Goal: Information Seeking & Learning: Learn about a topic

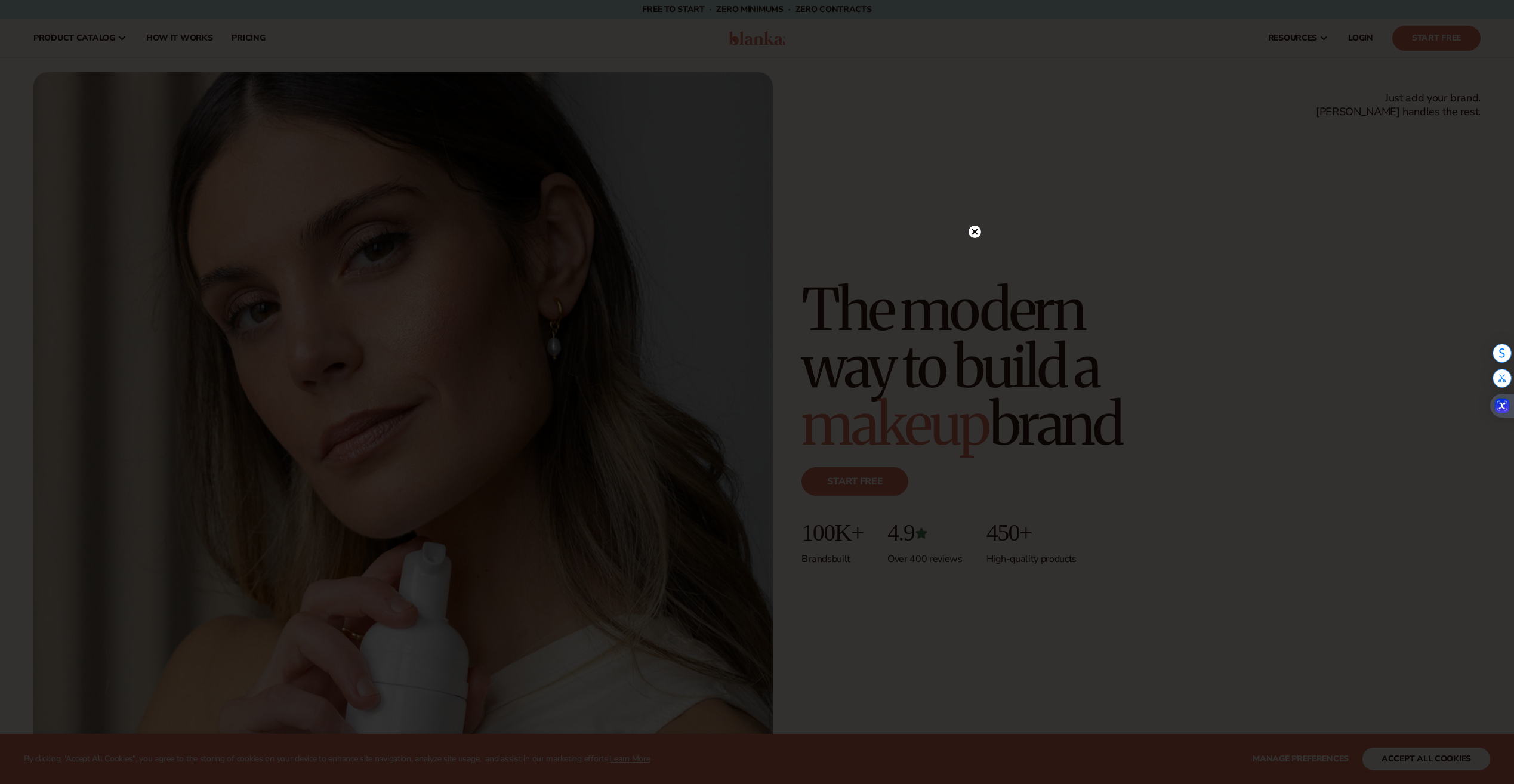
click at [974, 231] on icon at bounding box center [974, 231] width 6 height 6
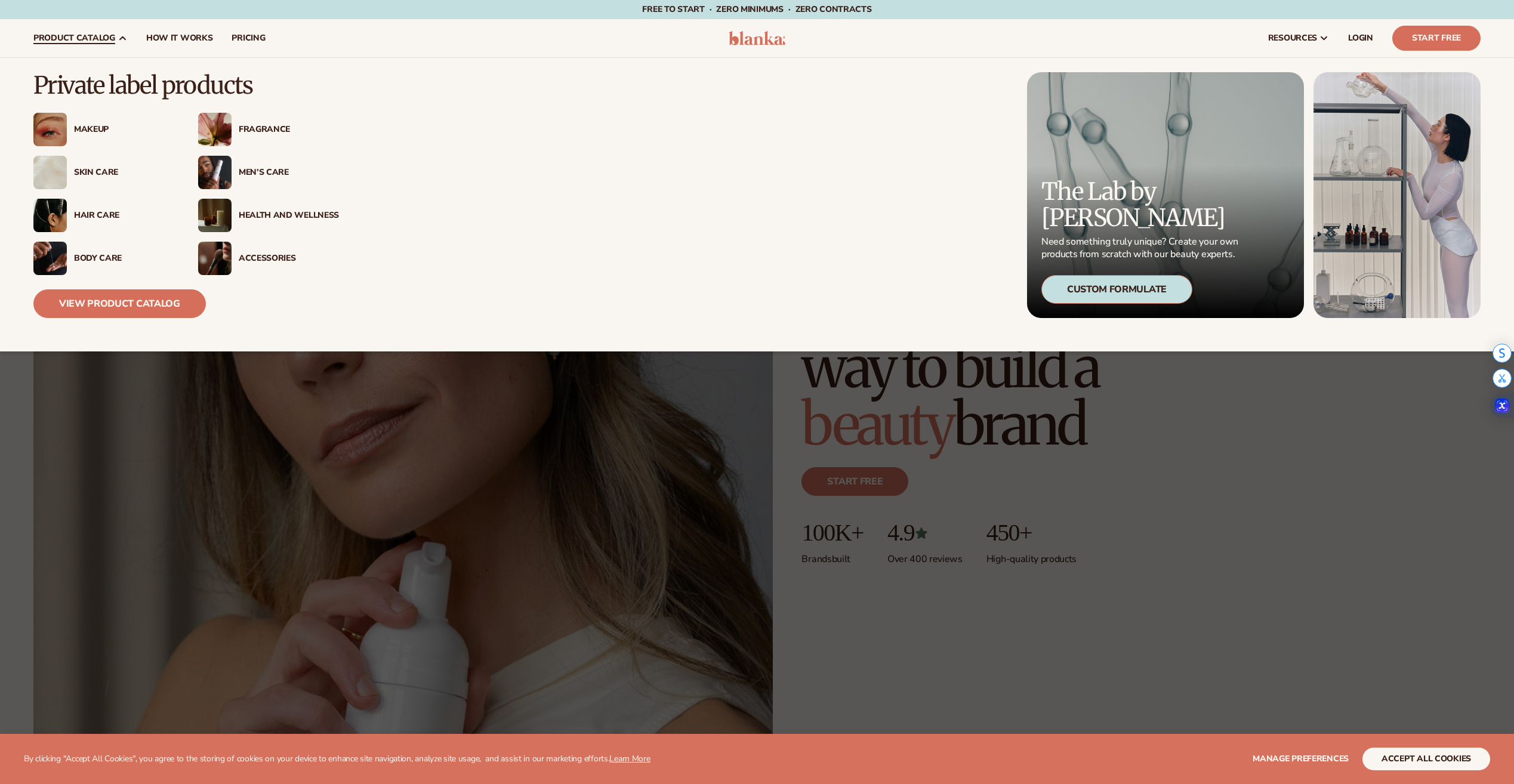
click at [275, 208] on div "Health And Wellness" at bounding box center [268, 215] width 141 height 33
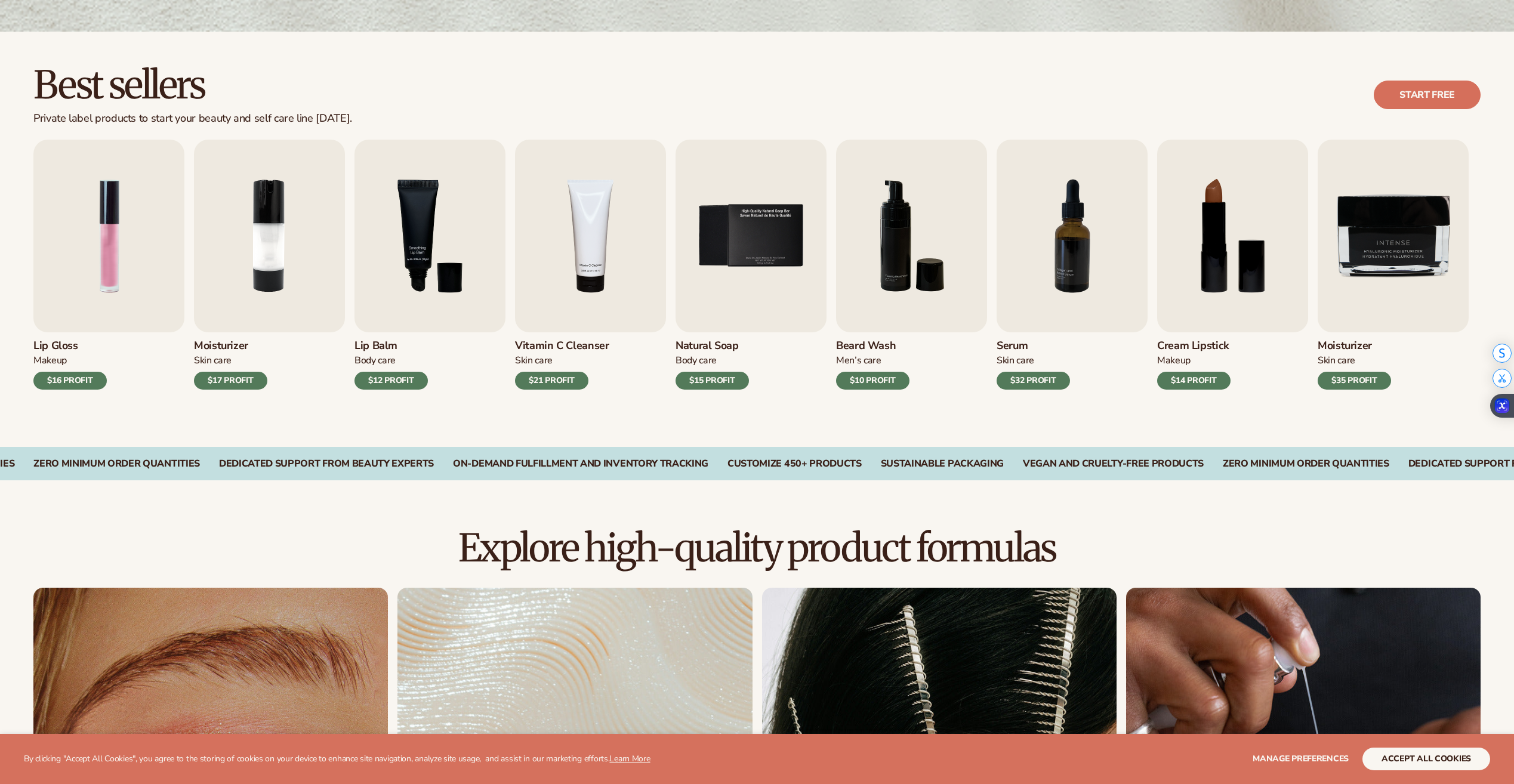
scroll to position [298, 0]
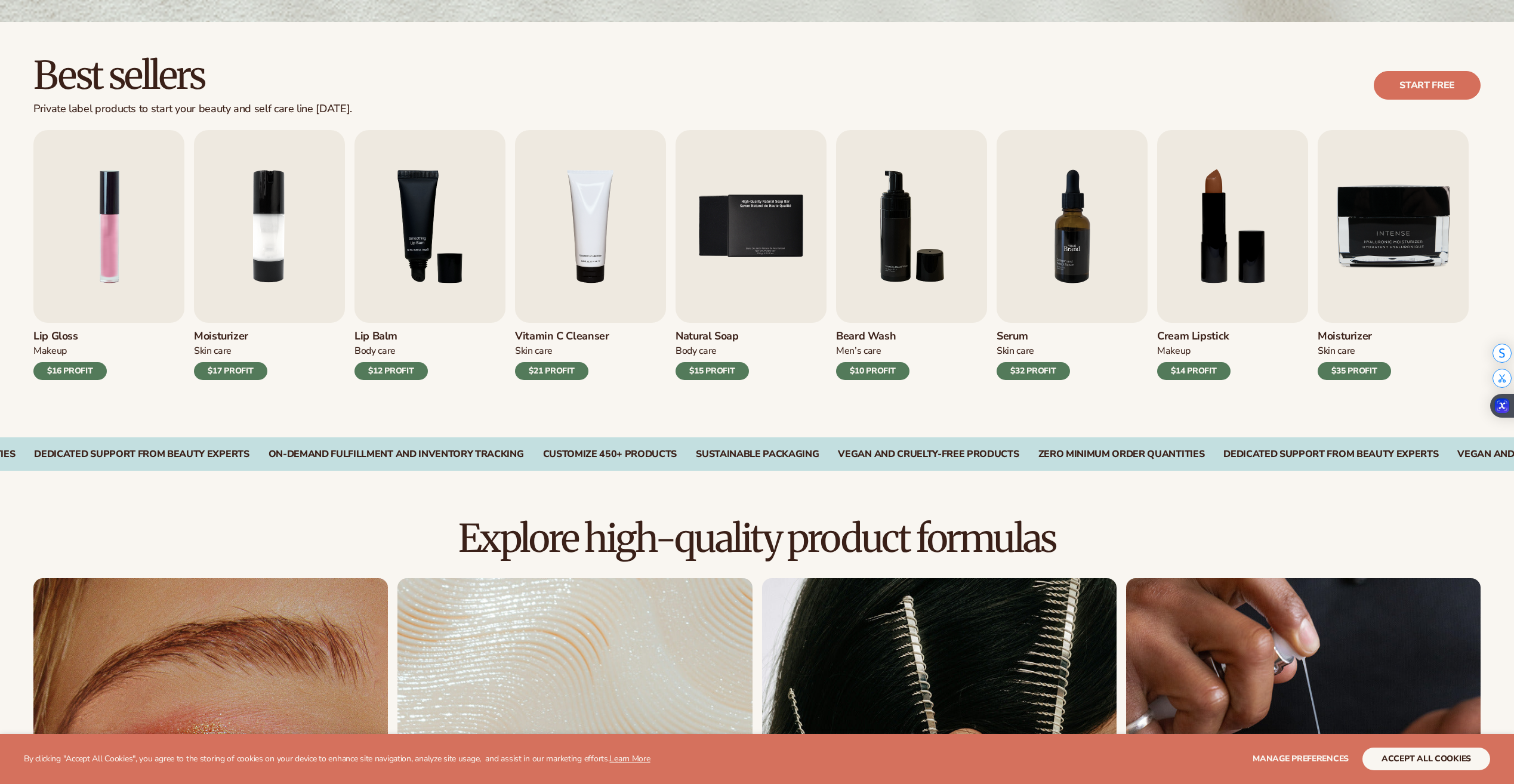
click at [546, 433] on div "Best sellers Private label products to start your beauty and self care line [DA…" at bounding box center [757, 229] width 1514 height 415
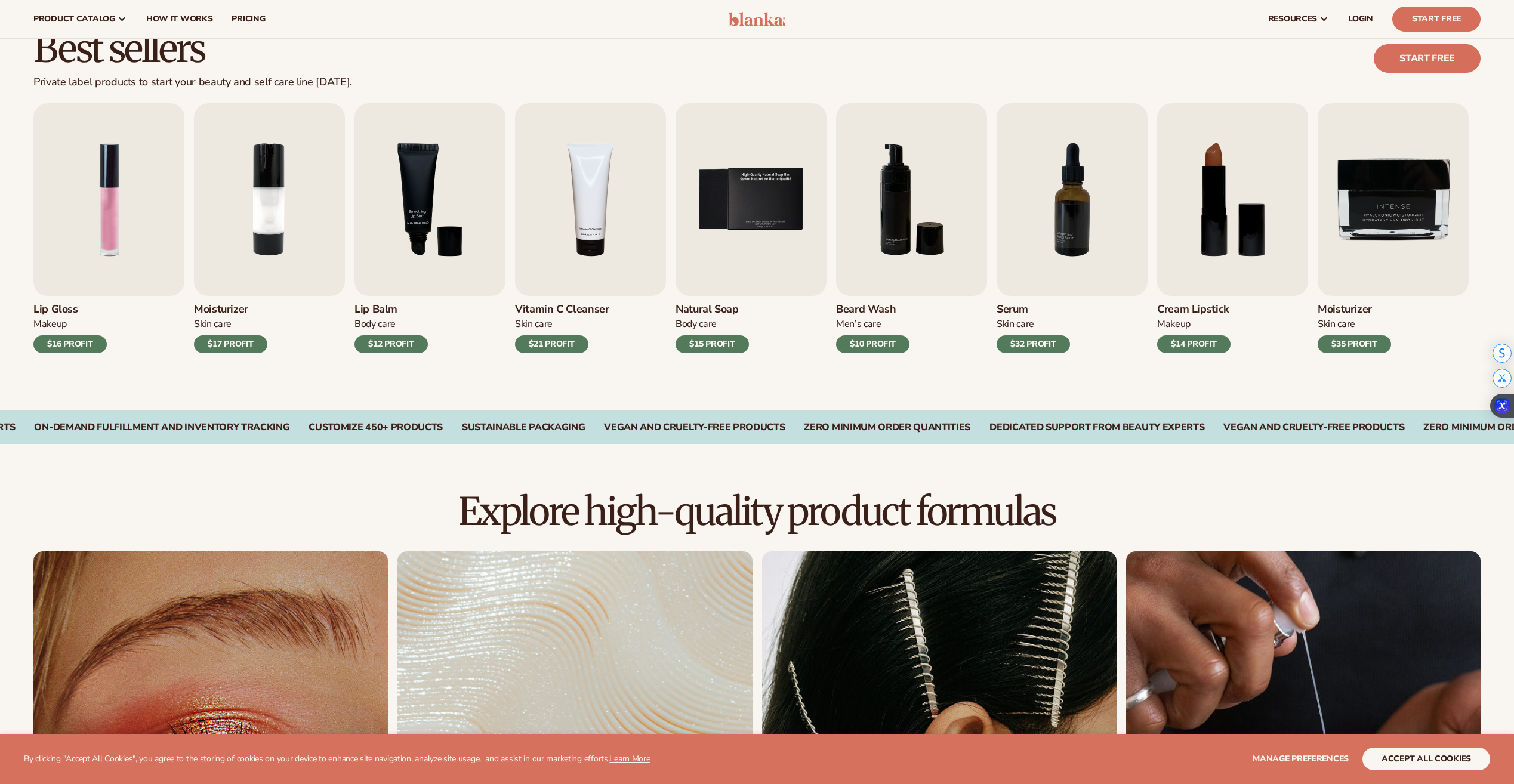
scroll to position [238, 0]
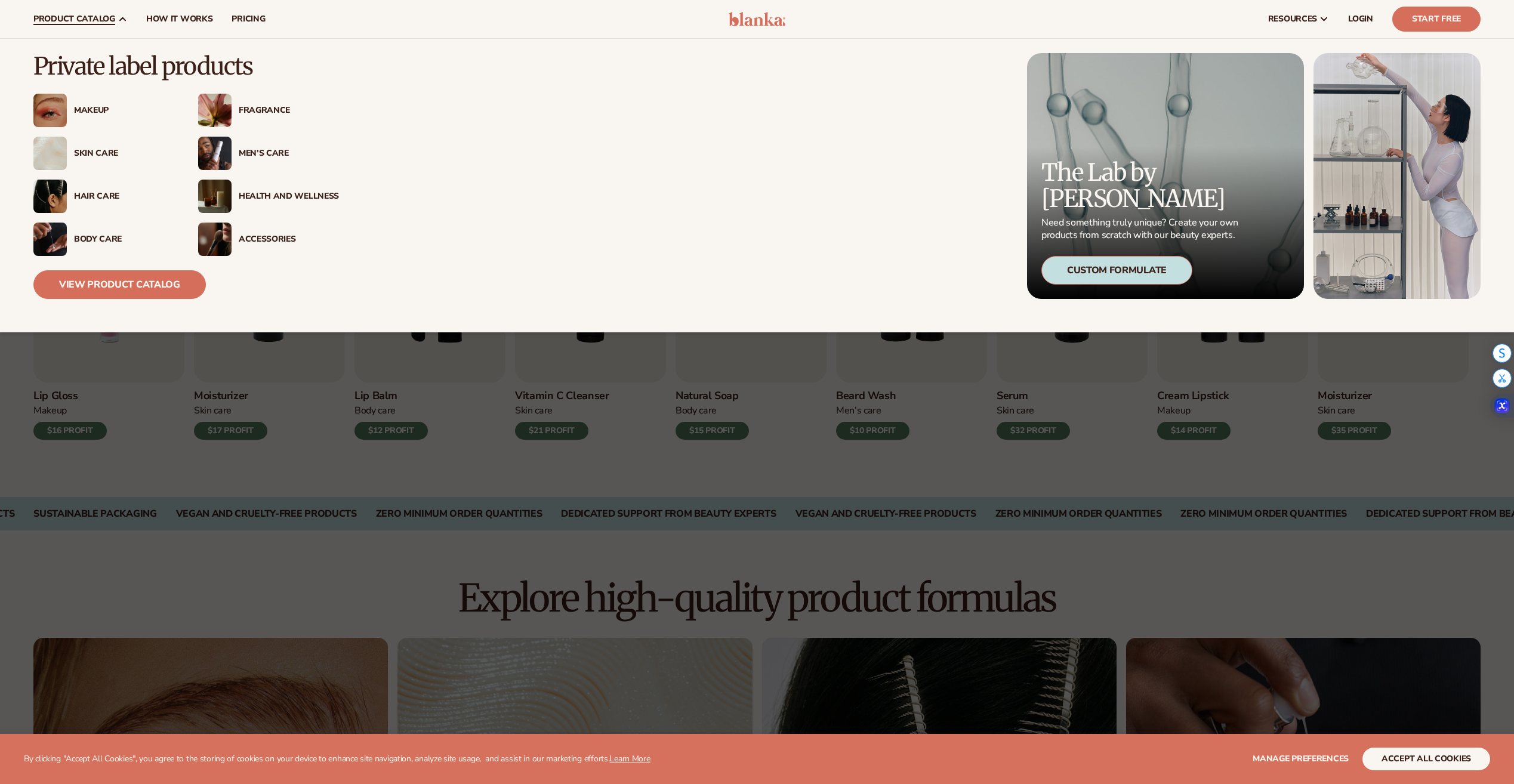
click at [106, 238] on div "Body Care" at bounding box center [124, 239] width 100 height 10
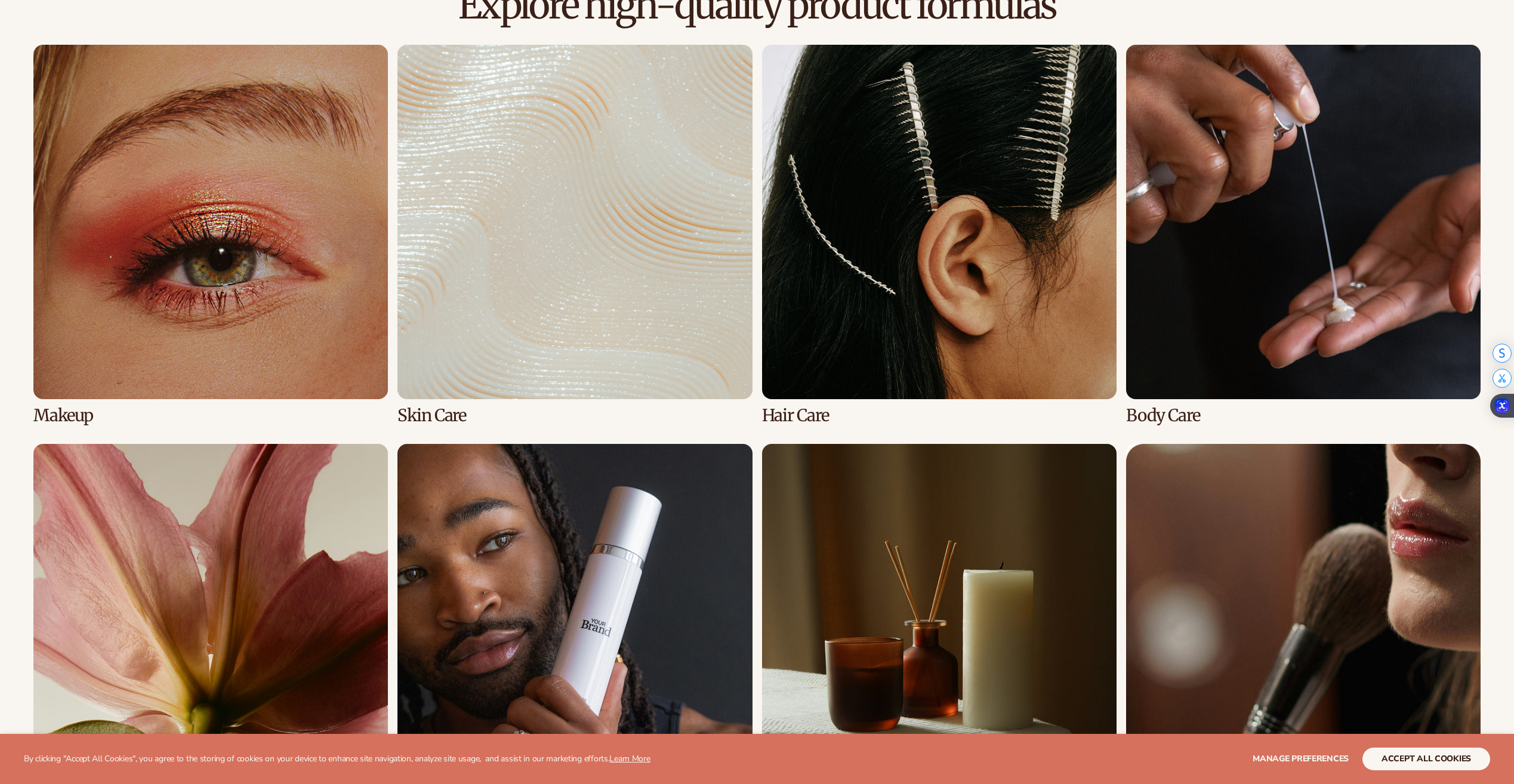
scroll to position [1014, 0]
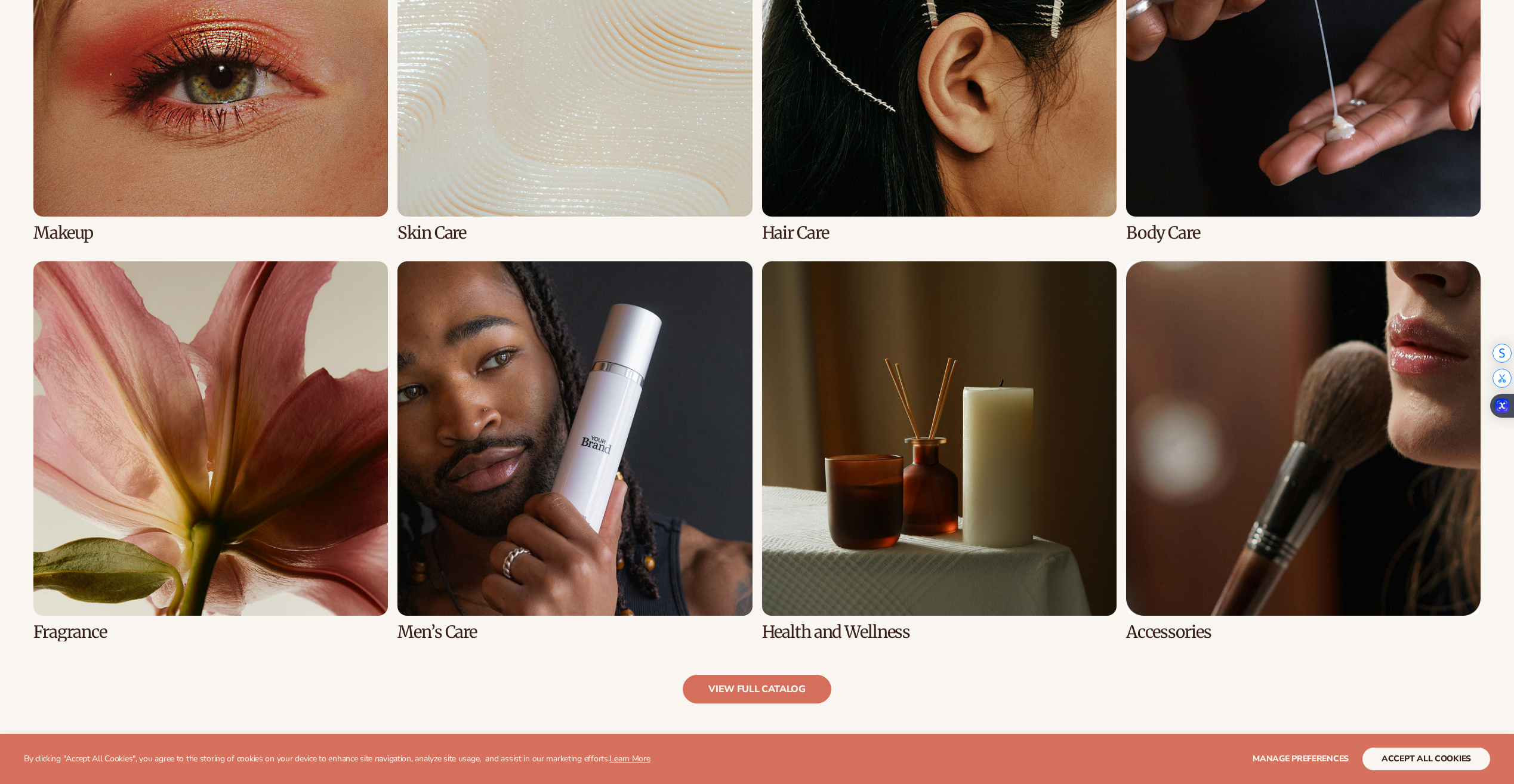
click at [861, 417] on link "7 / 8" at bounding box center [940, 451] width 355 height 380
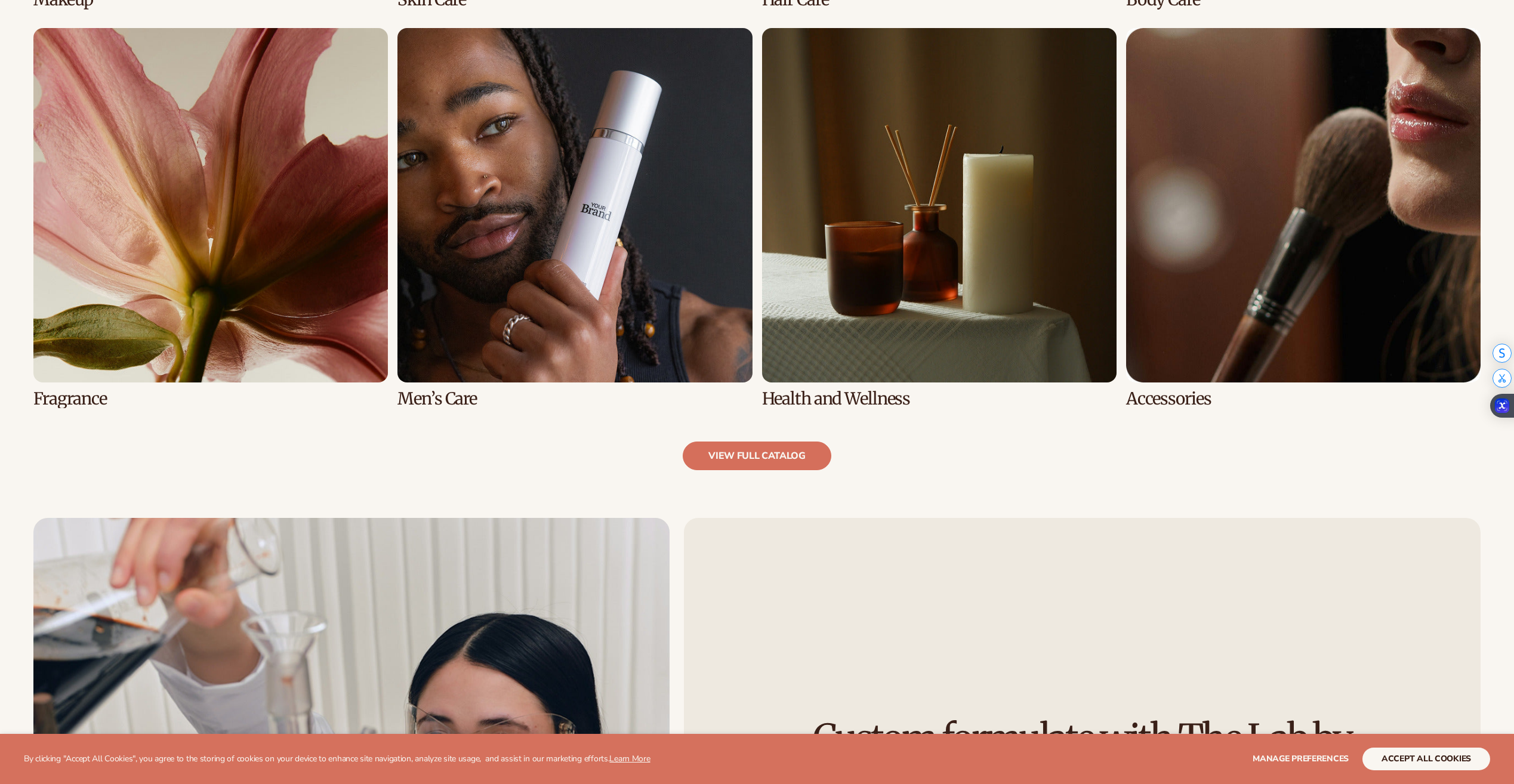
scroll to position [1312, 0]
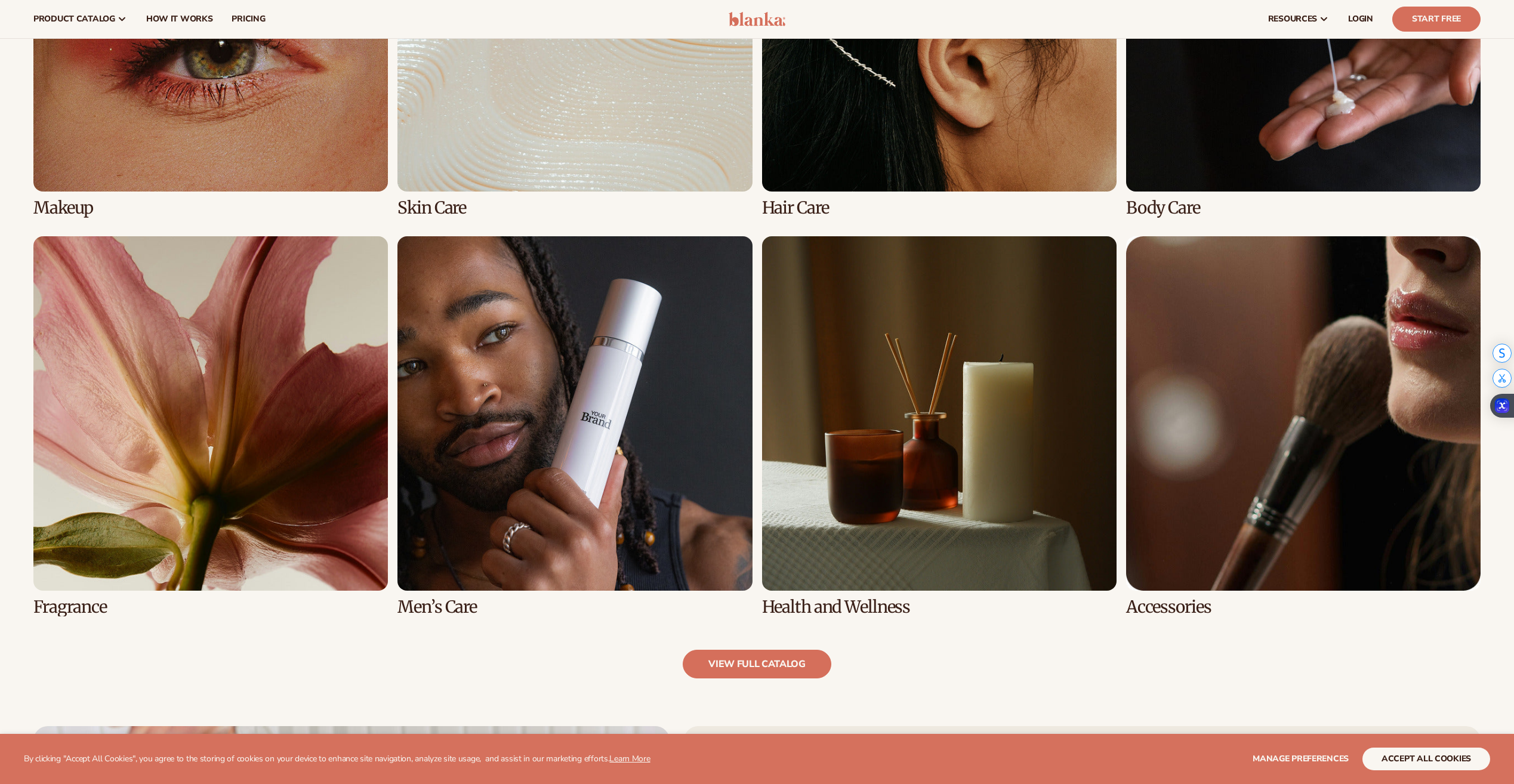
scroll to position [1014, 0]
